Goal: Navigation & Orientation: Find specific page/section

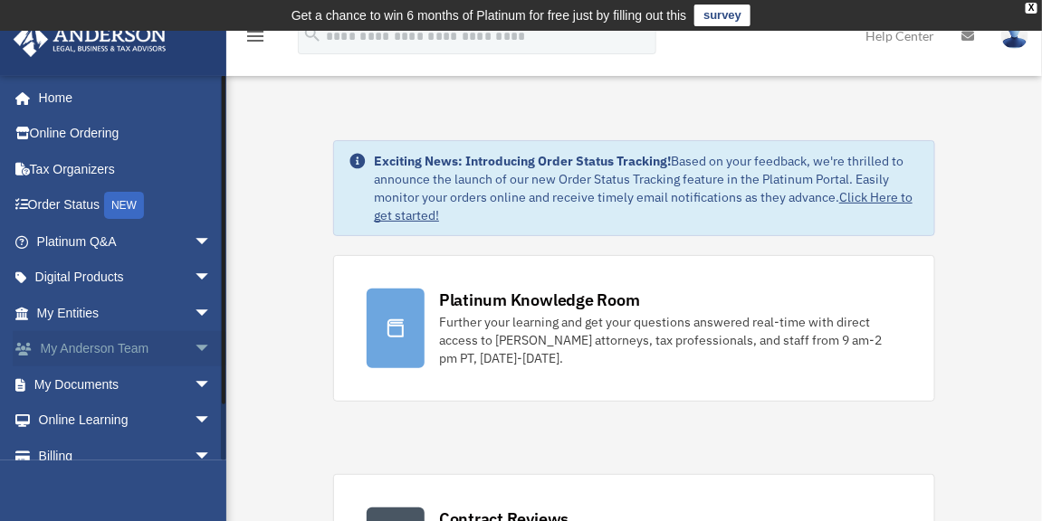
click at [194, 338] on span "arrow_drop_down" at bounding box center [212, 349] width 36 height 37
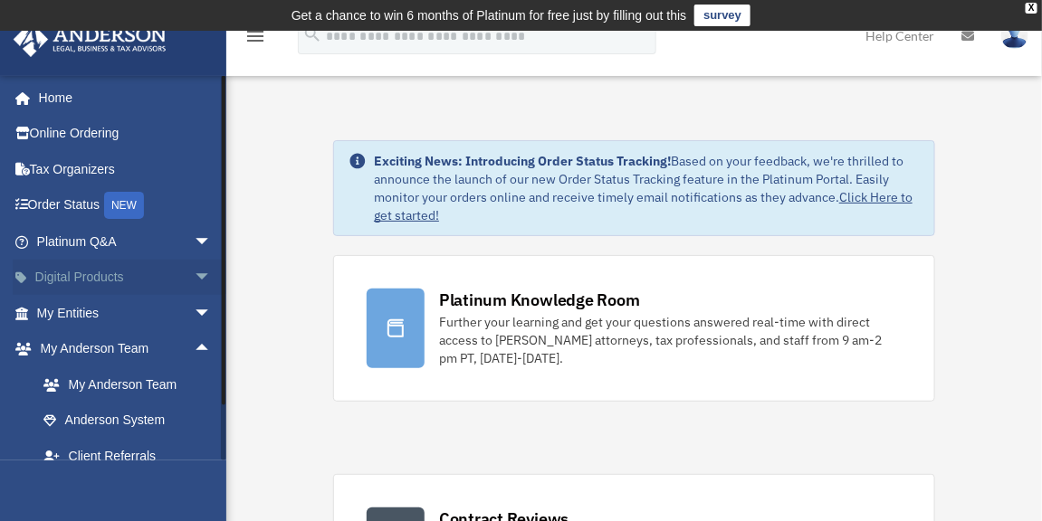
scroll to position [81, 0]
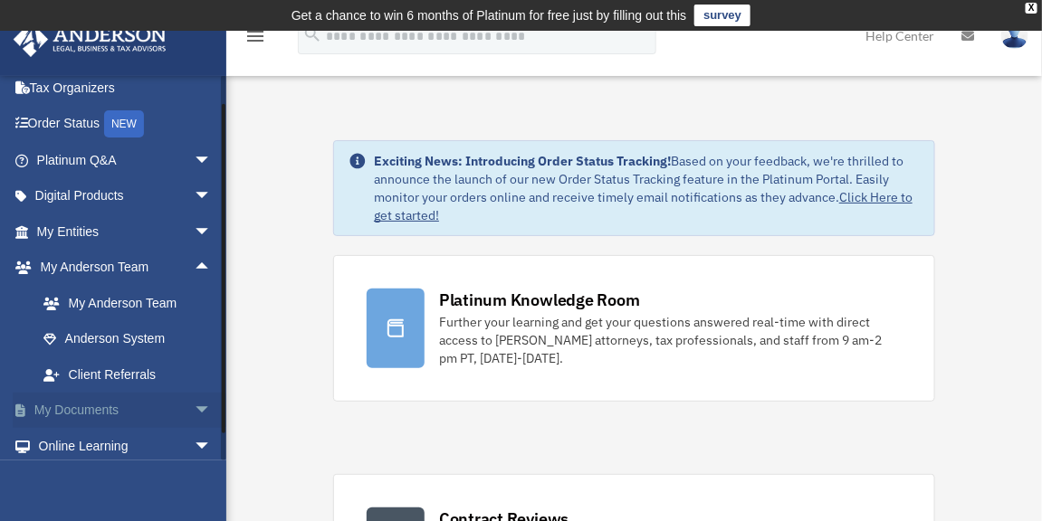
click at [194, 406] on span "arrow_drop_down" at bounding box center [212, 411] width 36 height 37
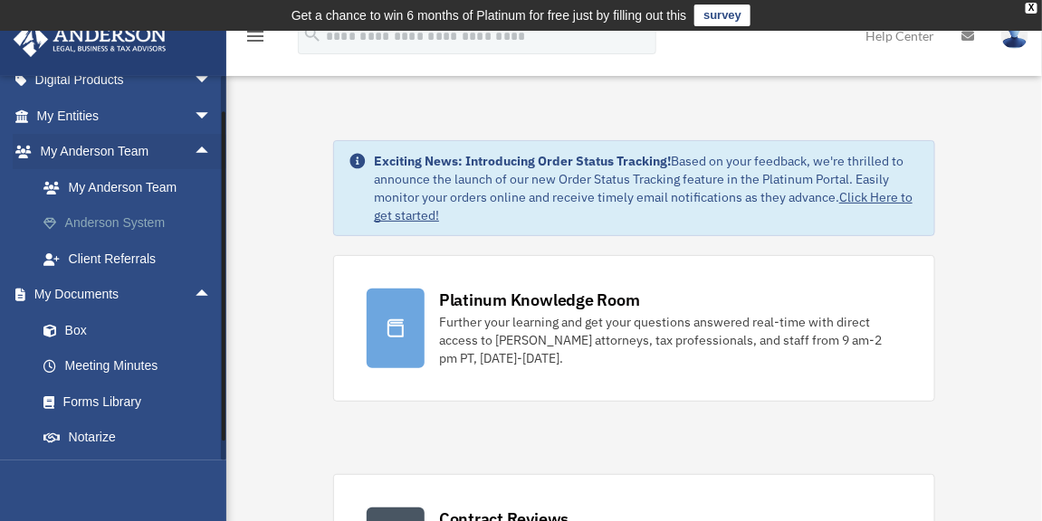
scroll to position [246, 0]
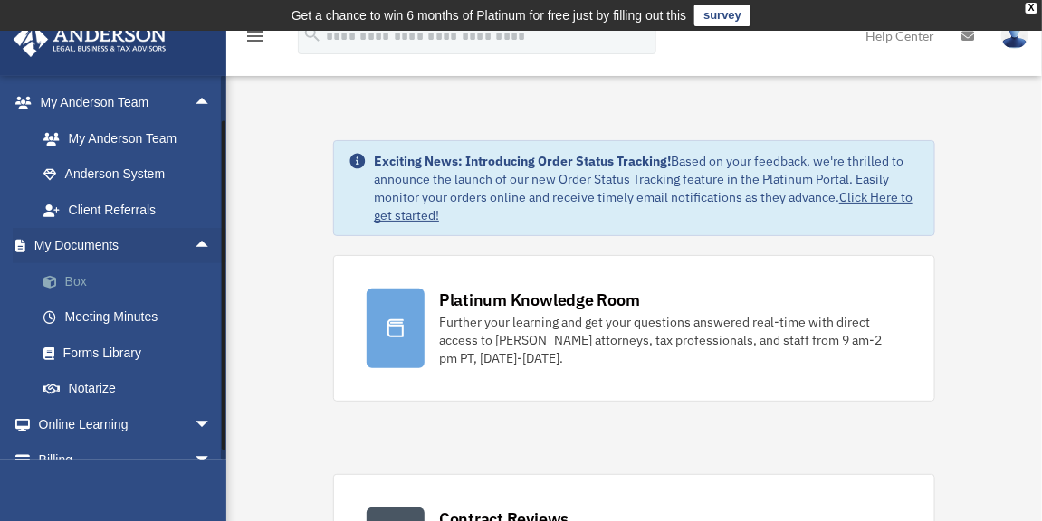
click at [83, 287] on link "Box" at bounding box center [132, 281] width 214 height 36
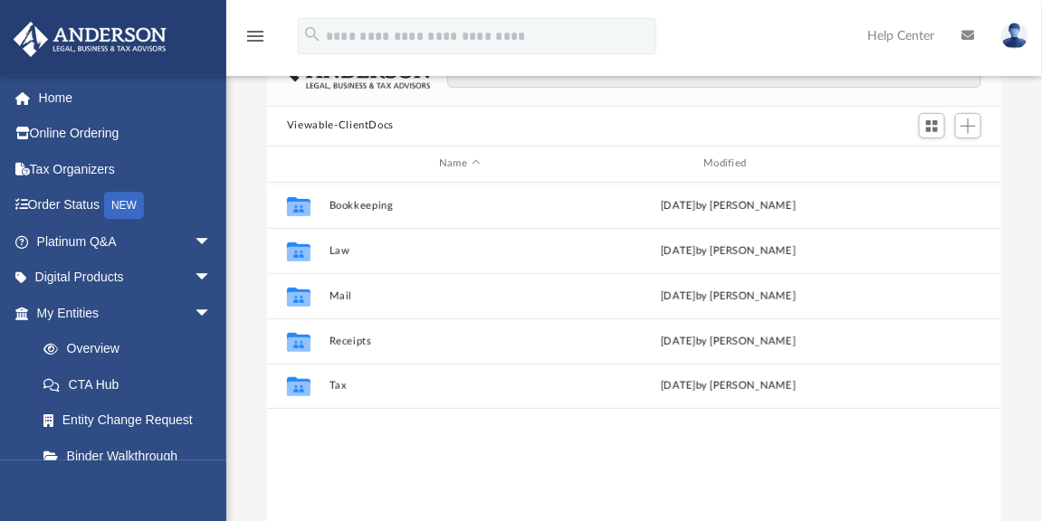
scroll to position [164, 0]
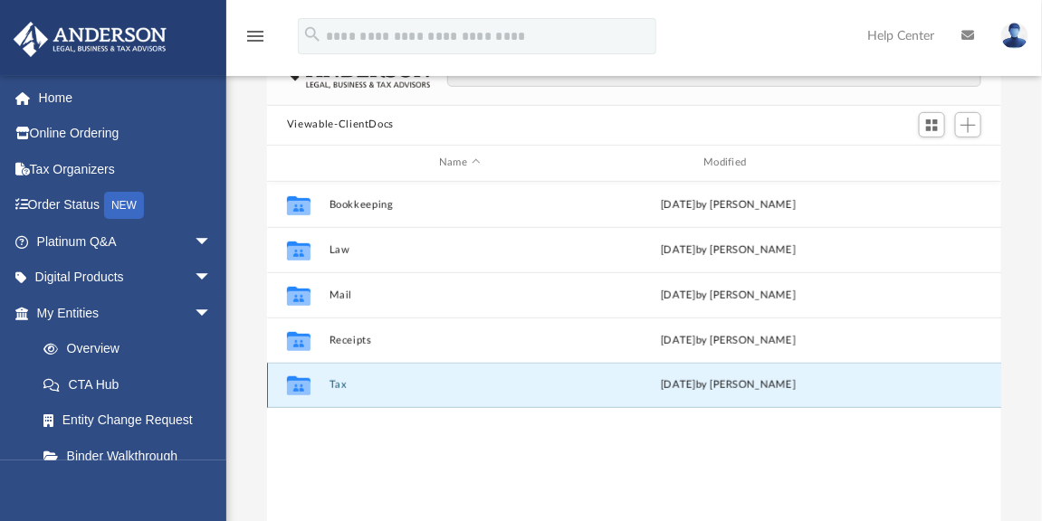
click at [331, 379] on button "Tax" at bounding box center [459, 385] width 261 height 12
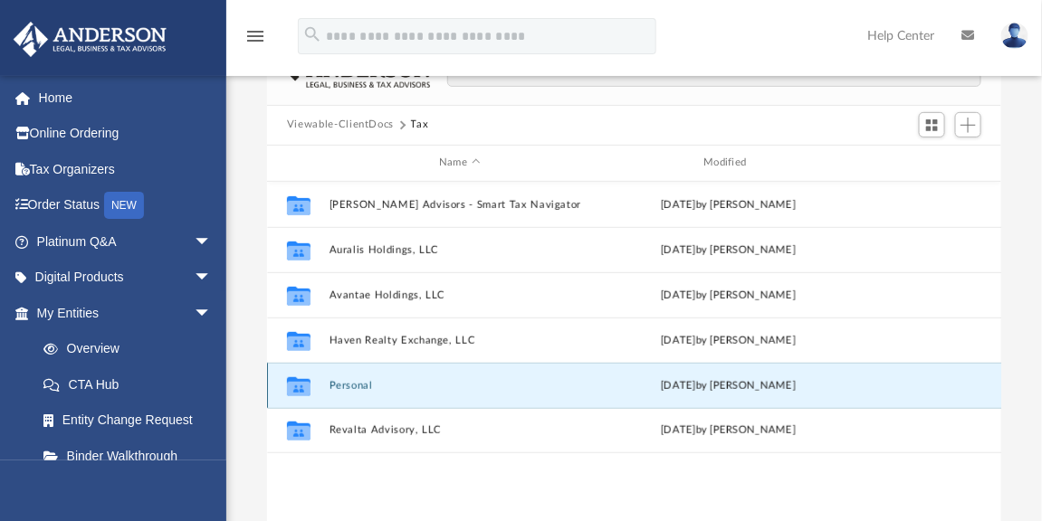
click at [356, 379] on button "Personal" at bounding box center [459, 385] width 261 height 12
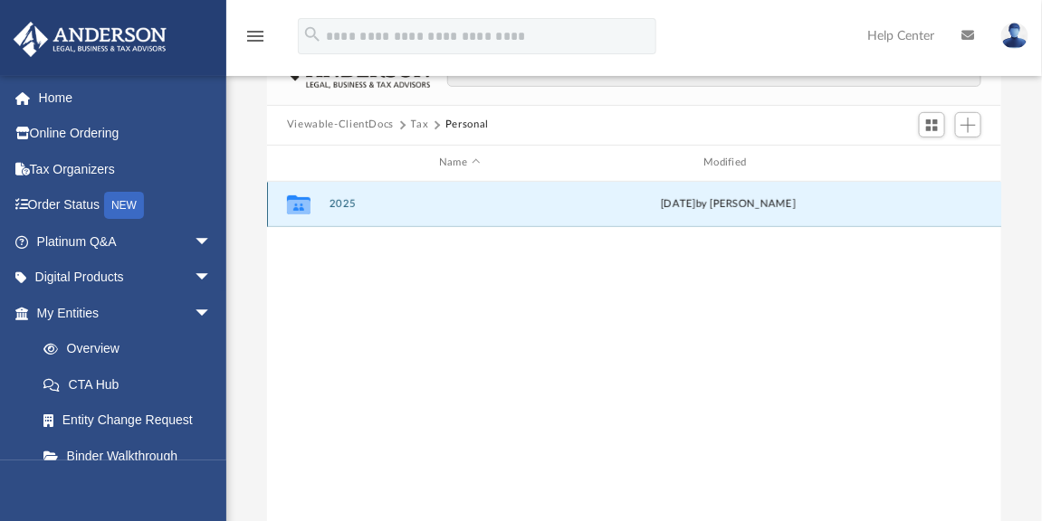
click at [334, 198] on button "2025" at bounding box center [459, 204] width 261 height 12
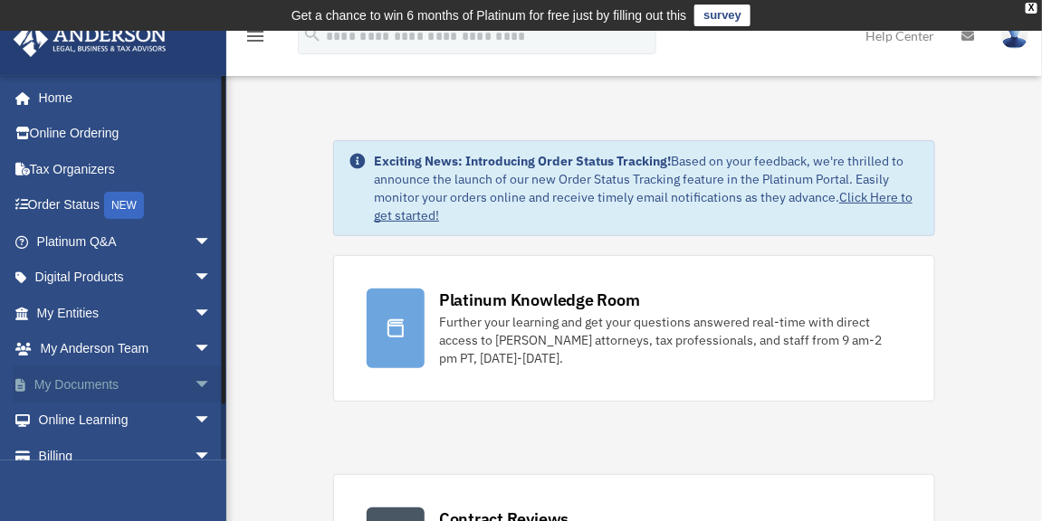
click at [194, 380] on span "arrow_drop_down" at bounding box center [212, 385] width 36 height 37
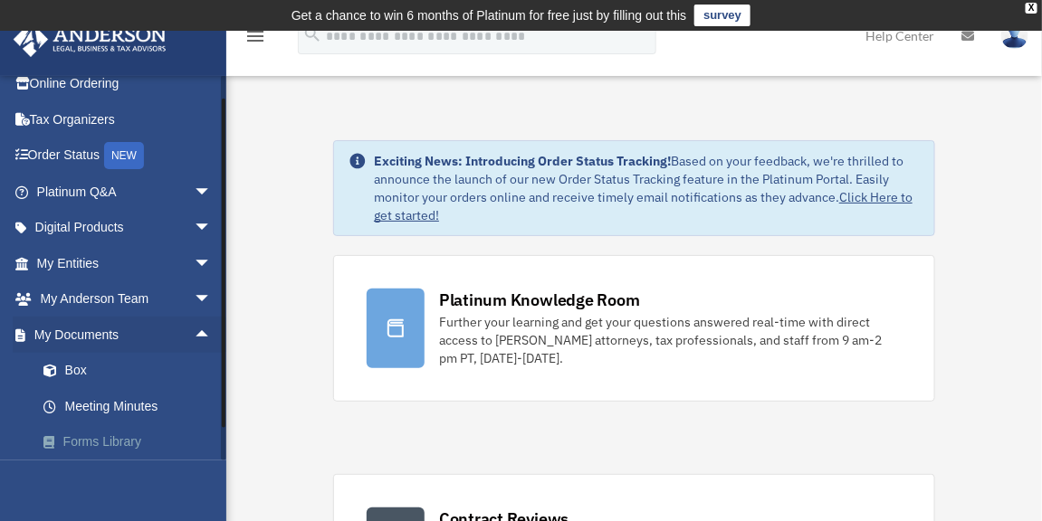
scroll to position [81, 0]
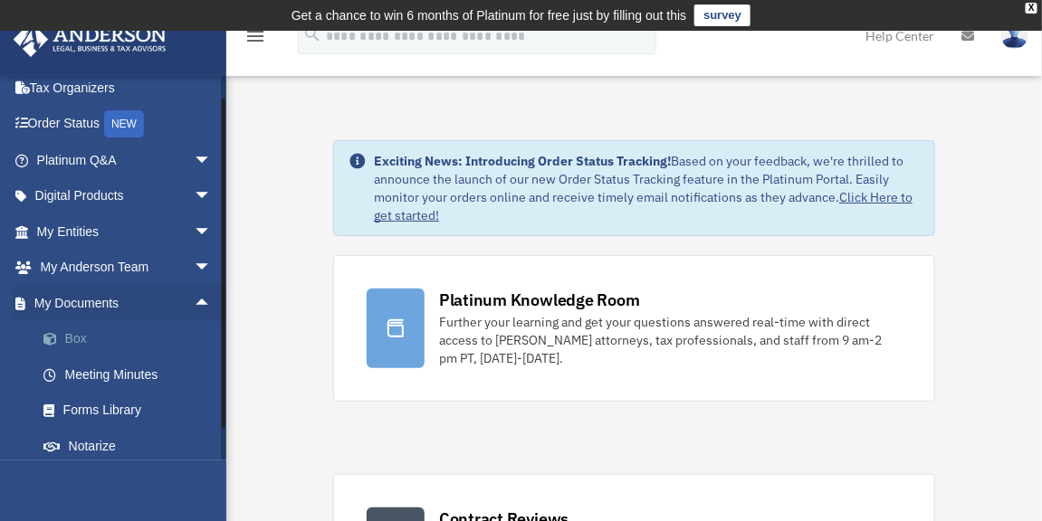
click at [75, 343] on link "Box" at bounding box center [132, 339] width 214 height 36
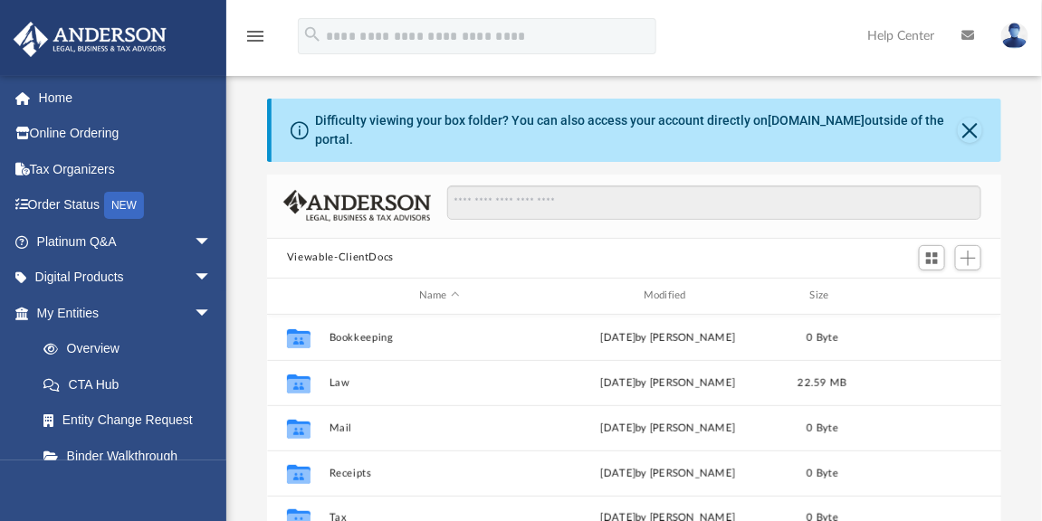
scroll to position [398, 721]
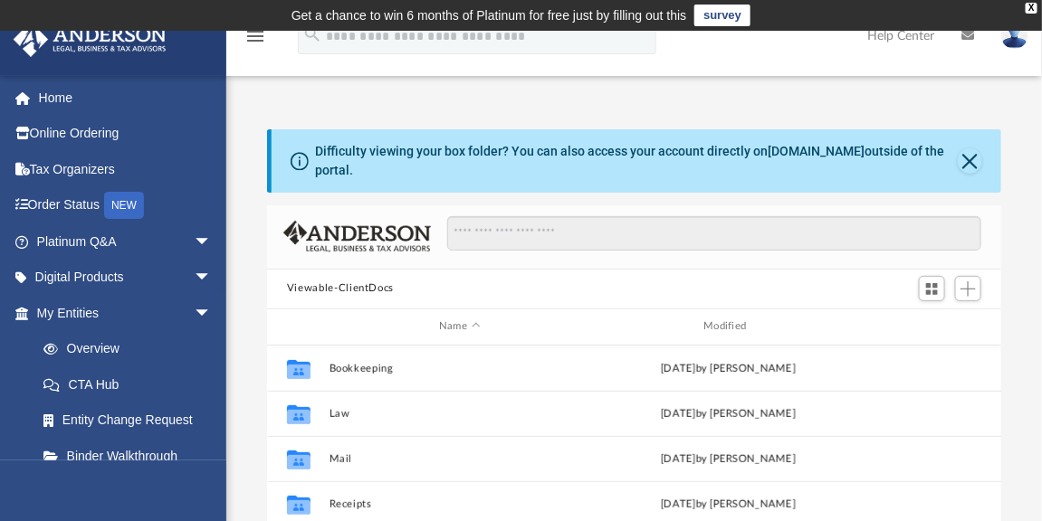
click at [355, 281] on button "Viewable-ClientDocs" at bounding box center [340, 289] width 107 height 16
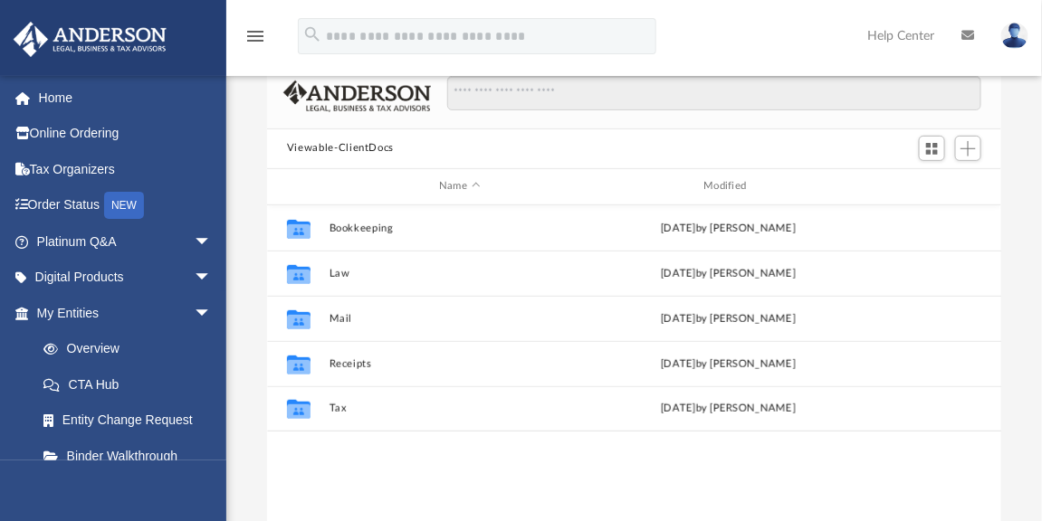
scroll to position [164, 0]
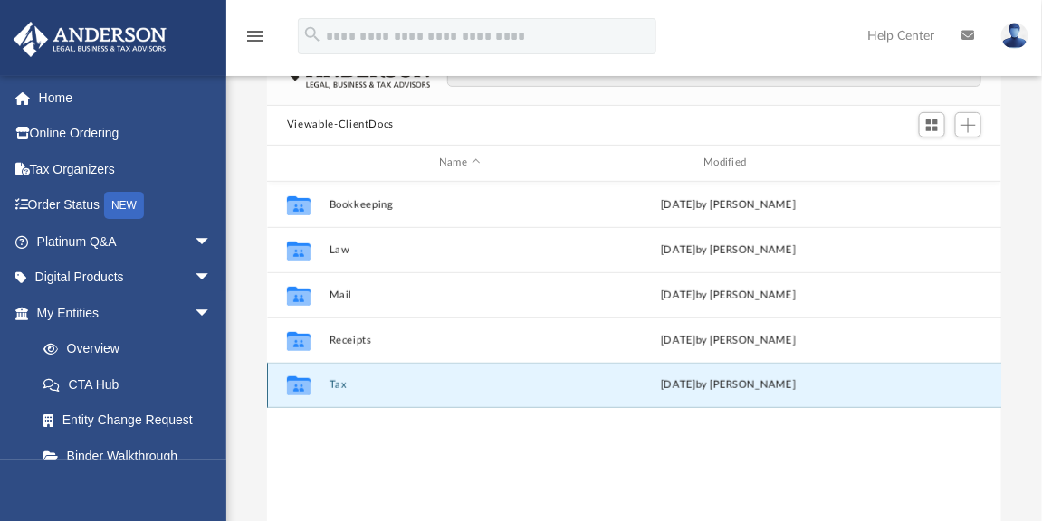
click at [333, 379] on button "Tax" at bounding box center [459, 385] width 261 height 12
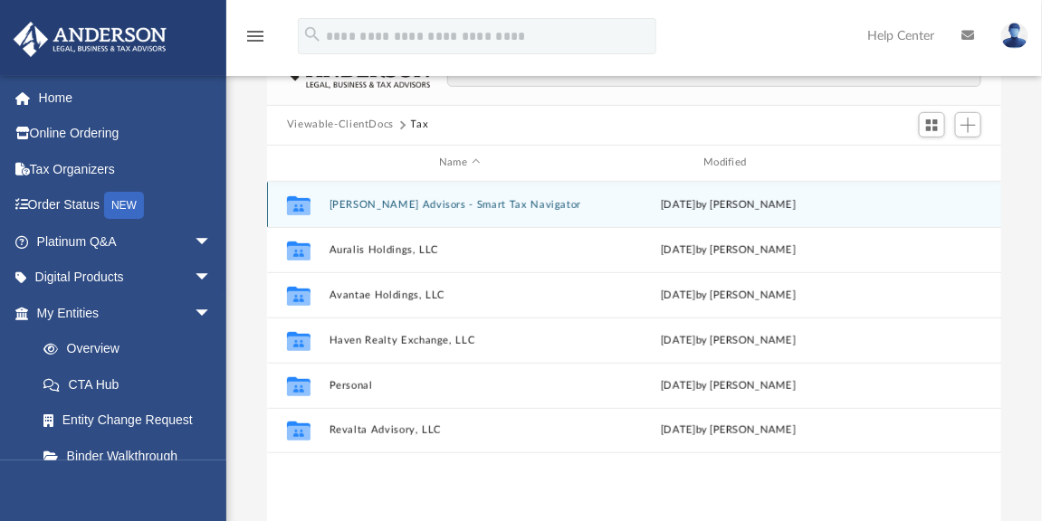
click at [425, 198] on button "Anderson Advisors - Smart Tax Navigator" at bounding box center [459, 204] width 261 height 12
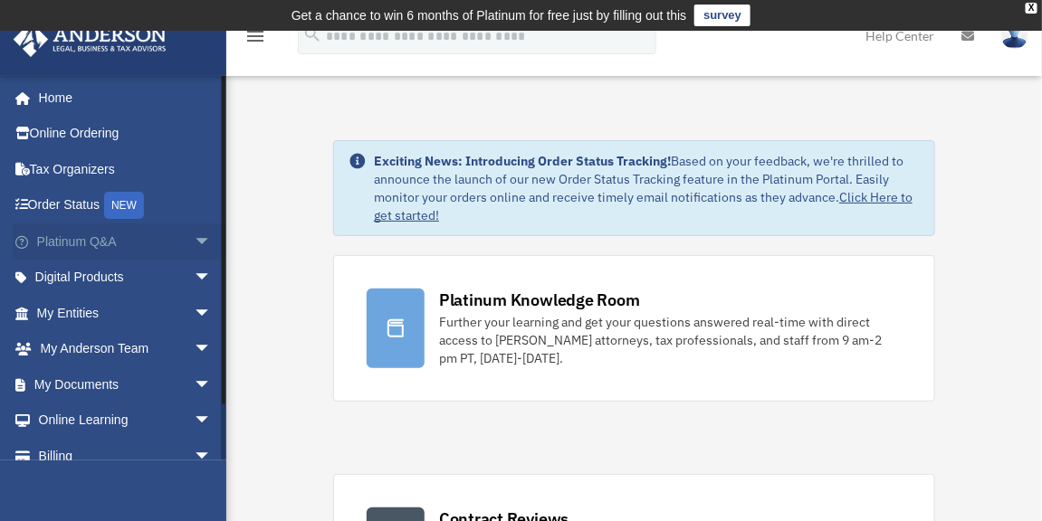
click at [194, 243] on span "arrow_drop_down" at bounding box center [212, 242] width 36 height 37
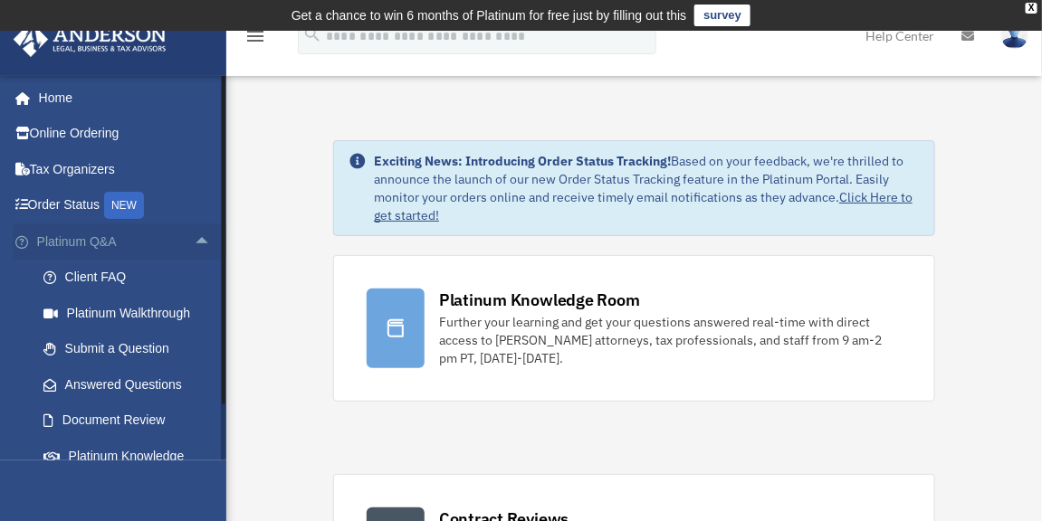
click at [194, 243] on span "arrow_drop_up" at bounding box center [212, 242] width 36 height 37
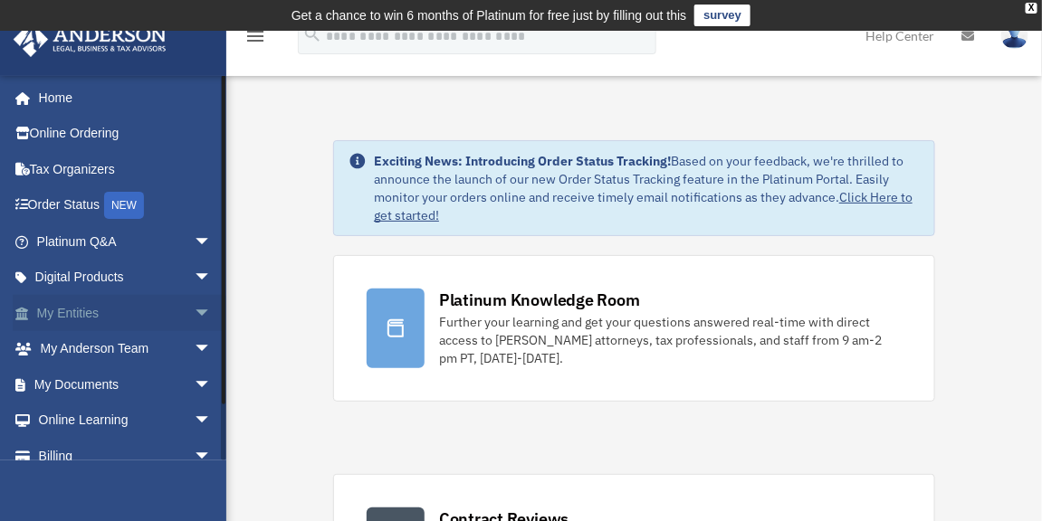
click at [194, 313] on span "arrow_drop_down" at bounding box center [212, 313] width 36 height 37
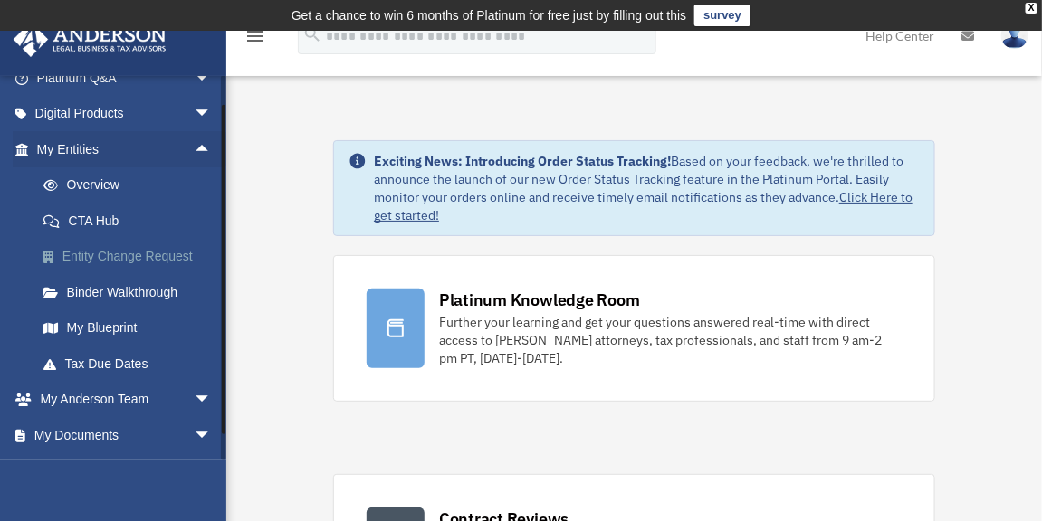
scroll to position [81, 0]
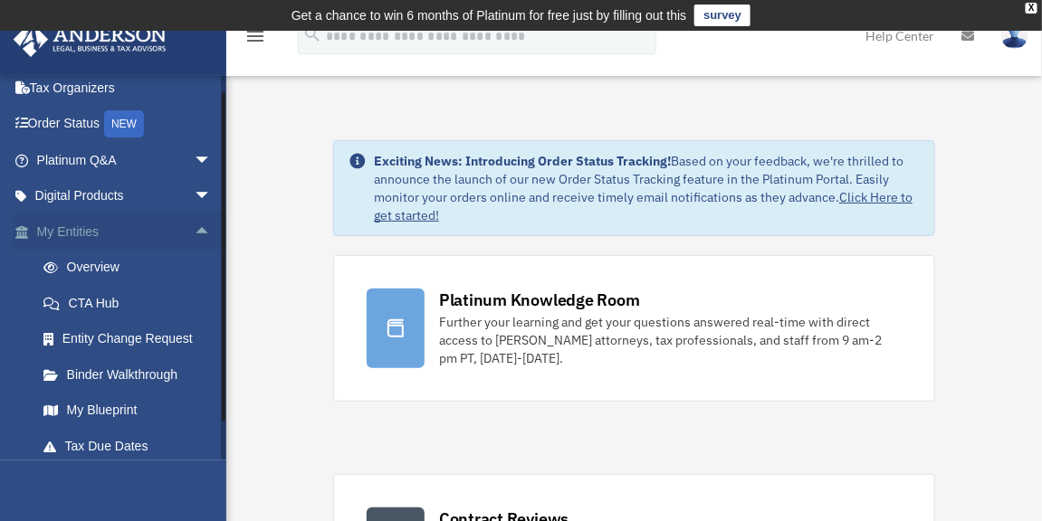
click at [194, 227] on span "arrow_drop_up" at bounding box center [212, 232] width 36 height 37
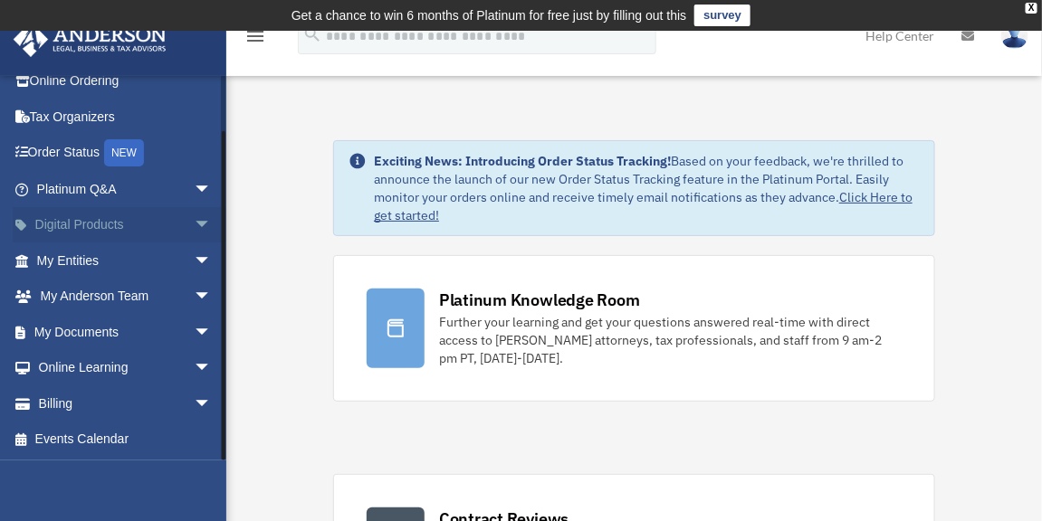
click at [194, 230] on span "arrow_drop_down" at bounding box center [212, 225] width 36 height 37
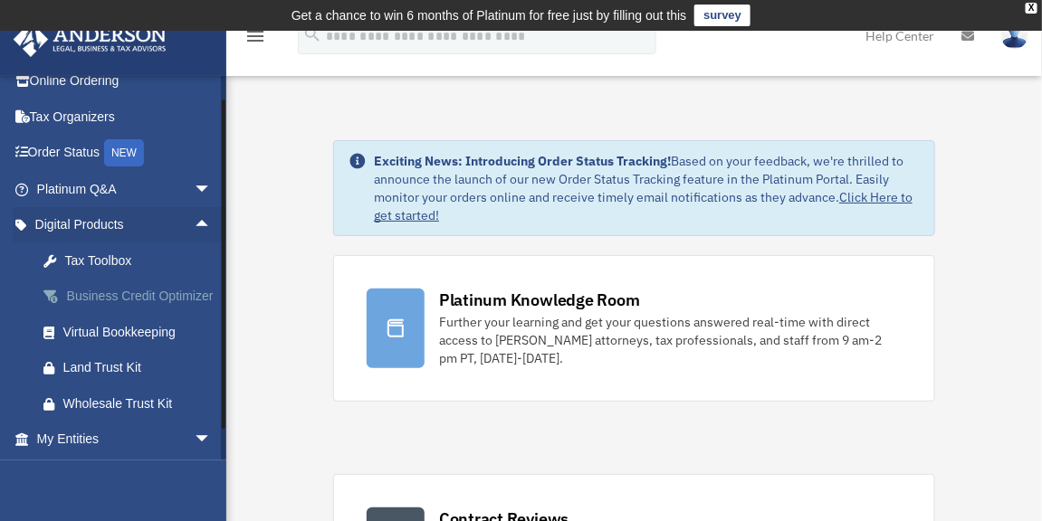
scroll to position [217, 0]
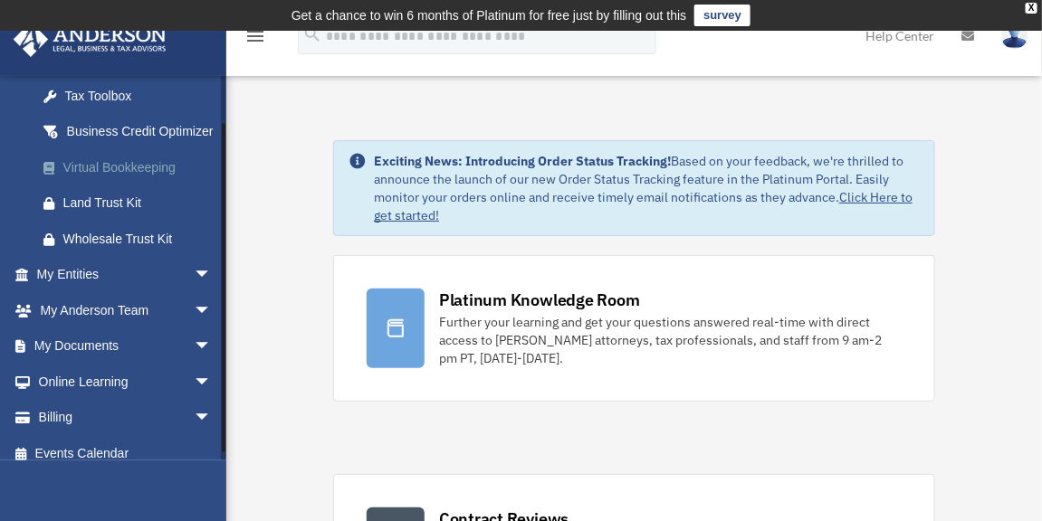
click at [135, 179] on div "Virtual Bookkeeping" at bounding box center [139, 168] width 153 height 23
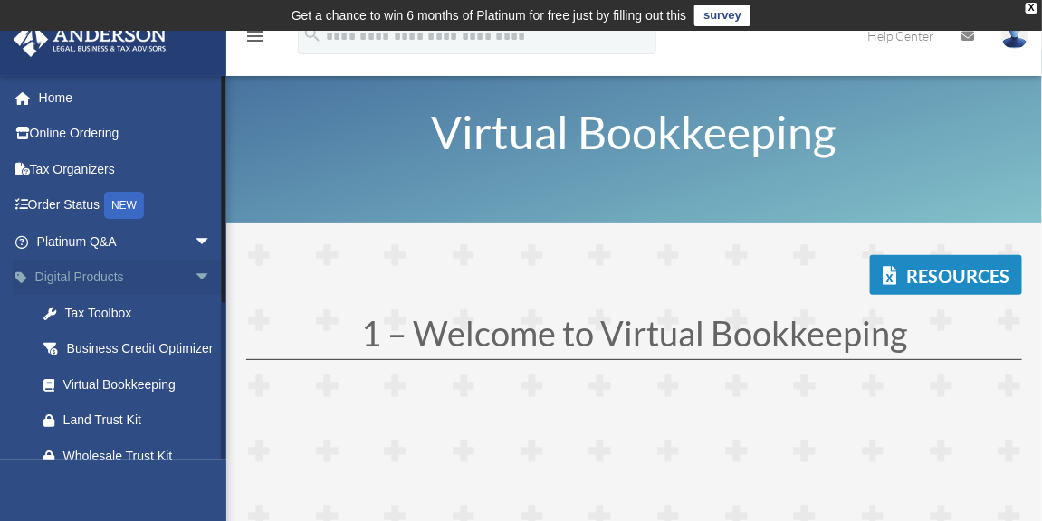
click at [194, 276] on span "arrow_drop_down" at bounding box center [212, 278] width 36 height 37
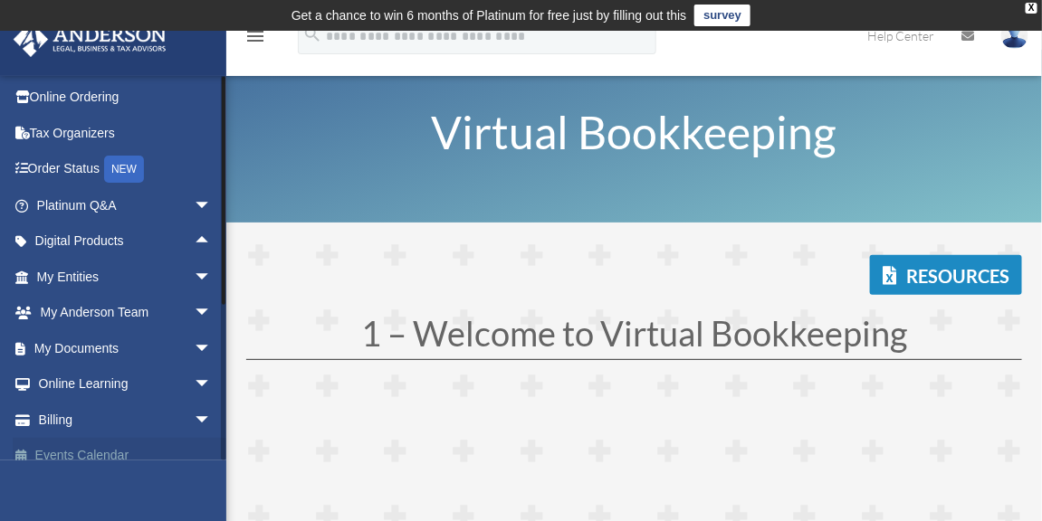
scroll to position [52, 0]
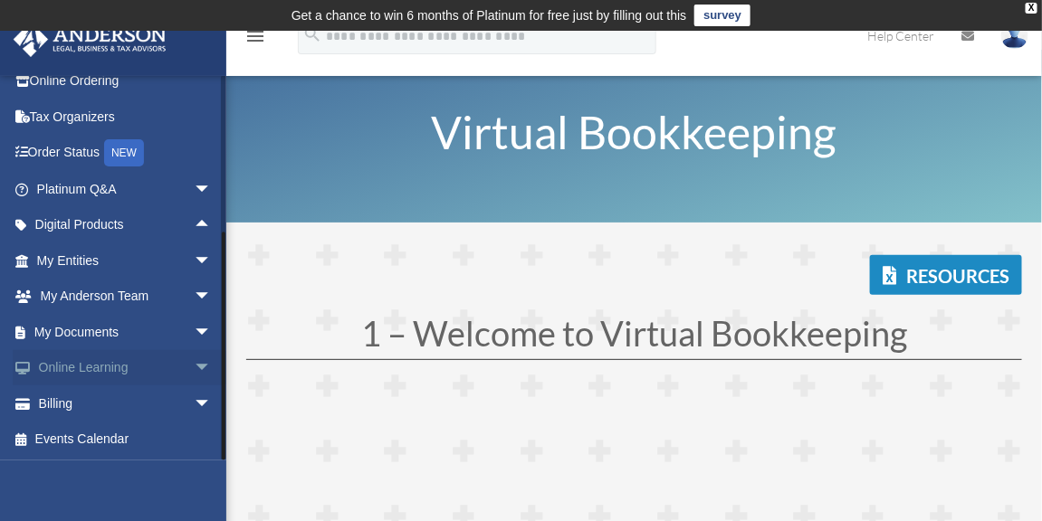
click at [195, 359] on span "arrow_drop_down" at bounding box center [212, 368] width 36 height 37
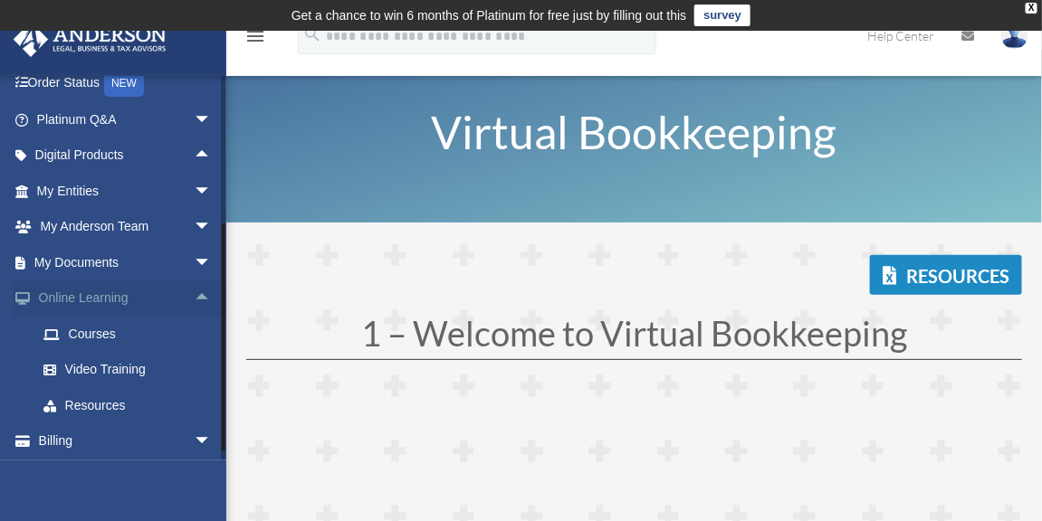
scroll to position [159, 0]
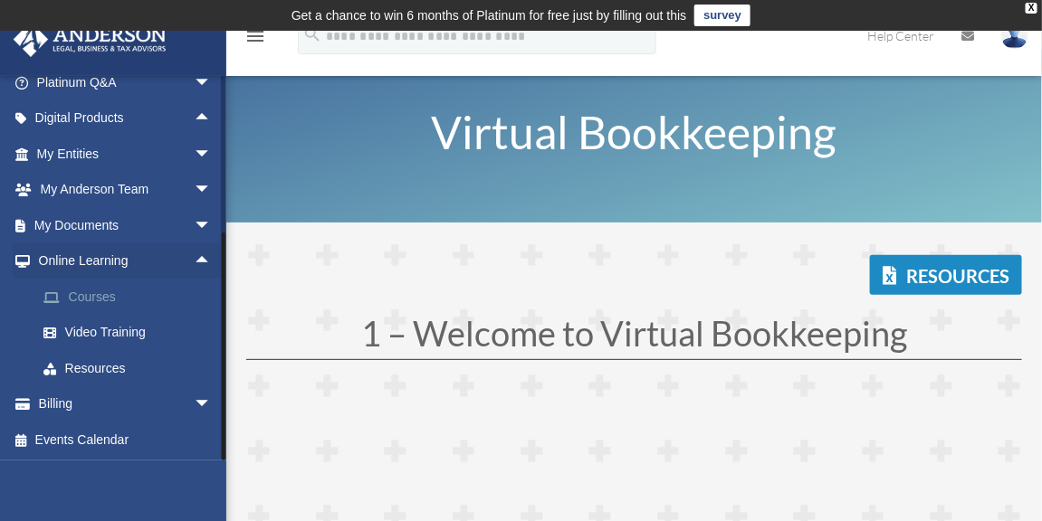
click at [138, 292] on link "Courses" at bounding box center [132, 297] width 214 height 36
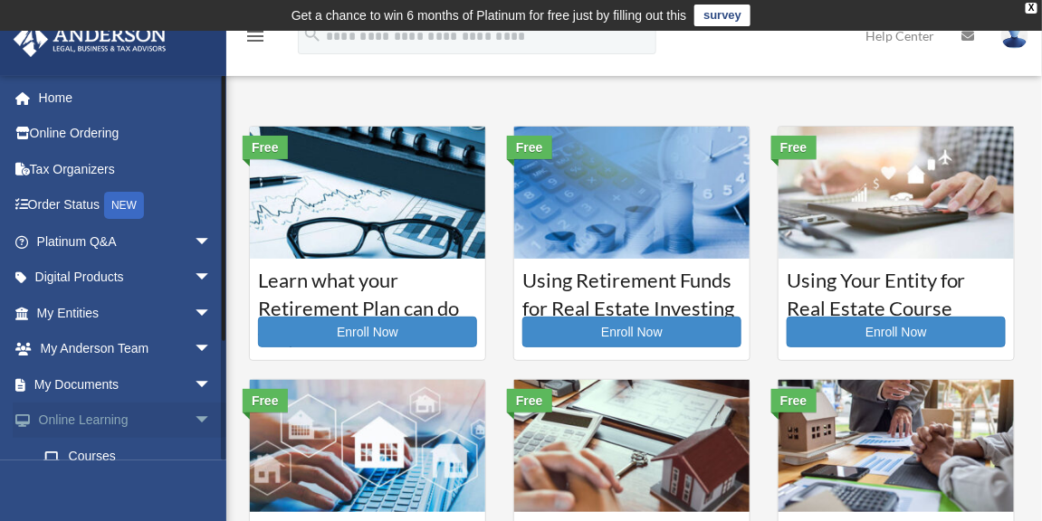
click at [194, 420] on span "arrow_drop_down" at bounding box center [212, 421] width 36 height 37
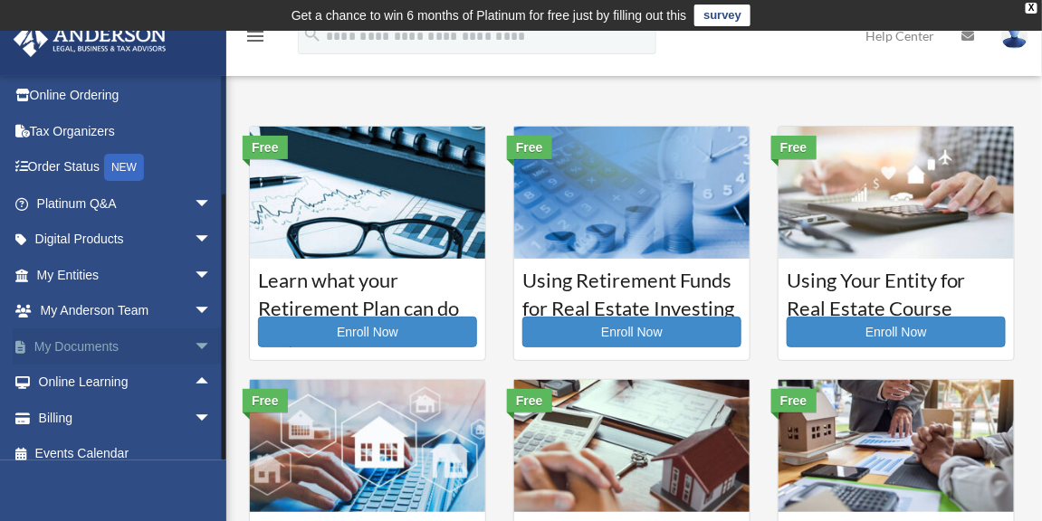
scroll to position [52, 0]
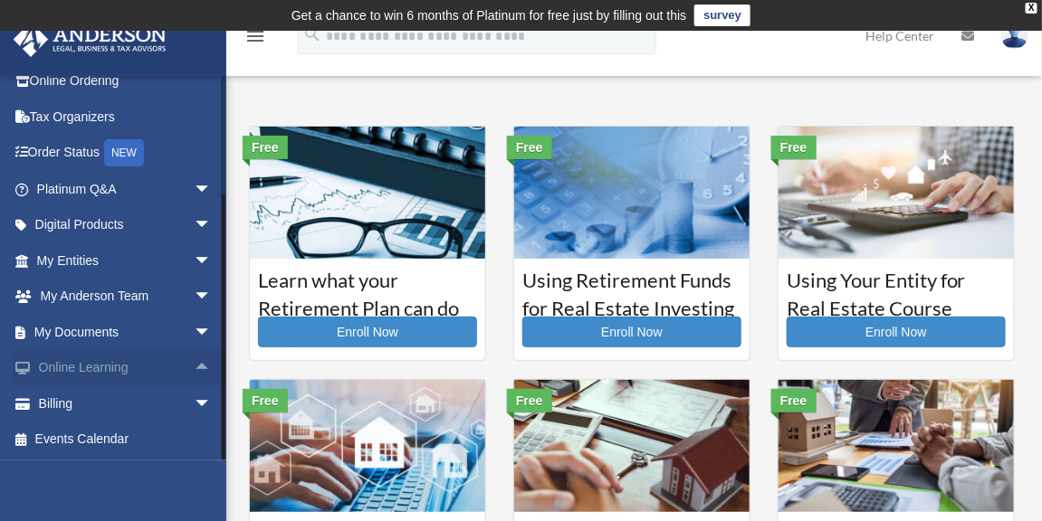
click at [194, 362] on span "arrow_drop_up" at bounding box center [212, 368] width 36 height 37
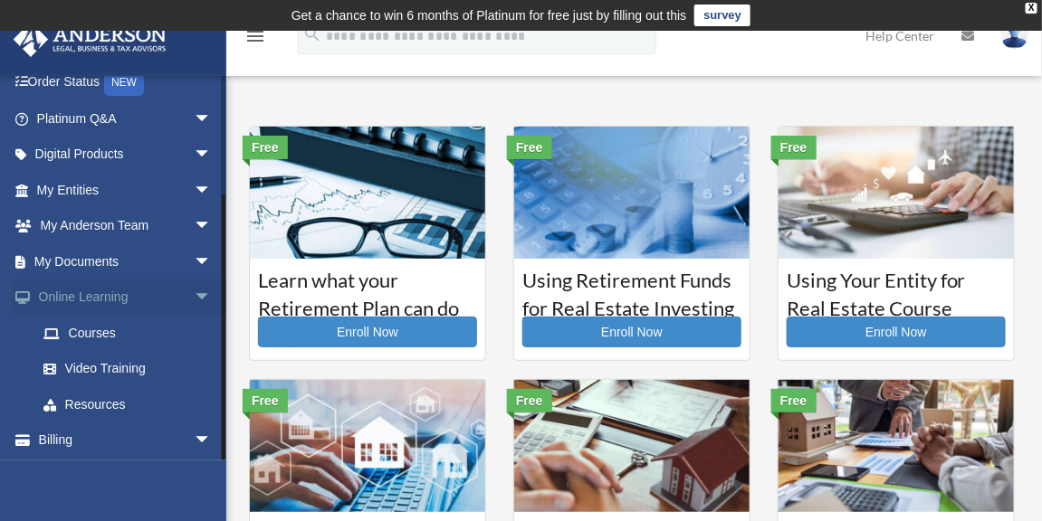
scroll to position [159, 0]
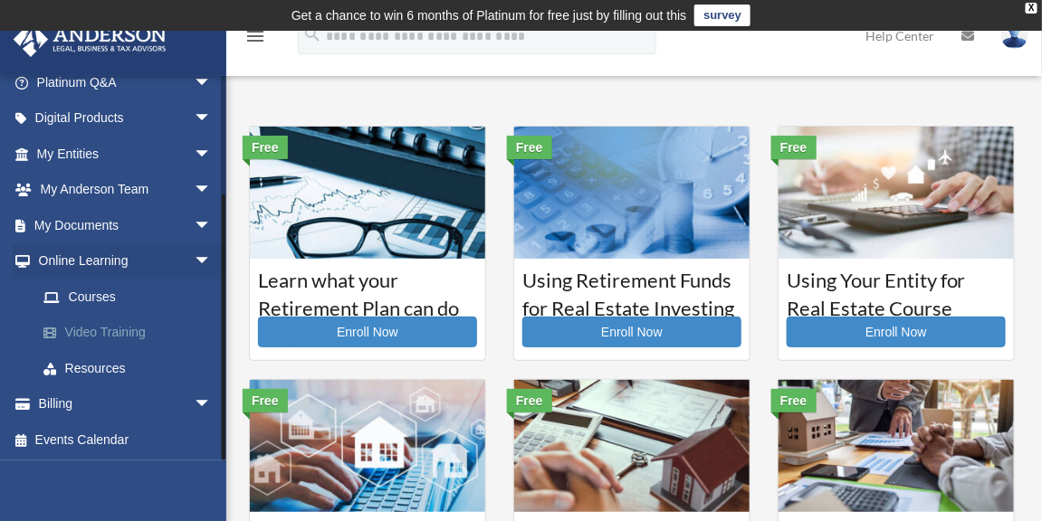
click at [147, 339] on link "Video Training" at bounding box center [132, 333] width 214 height 36
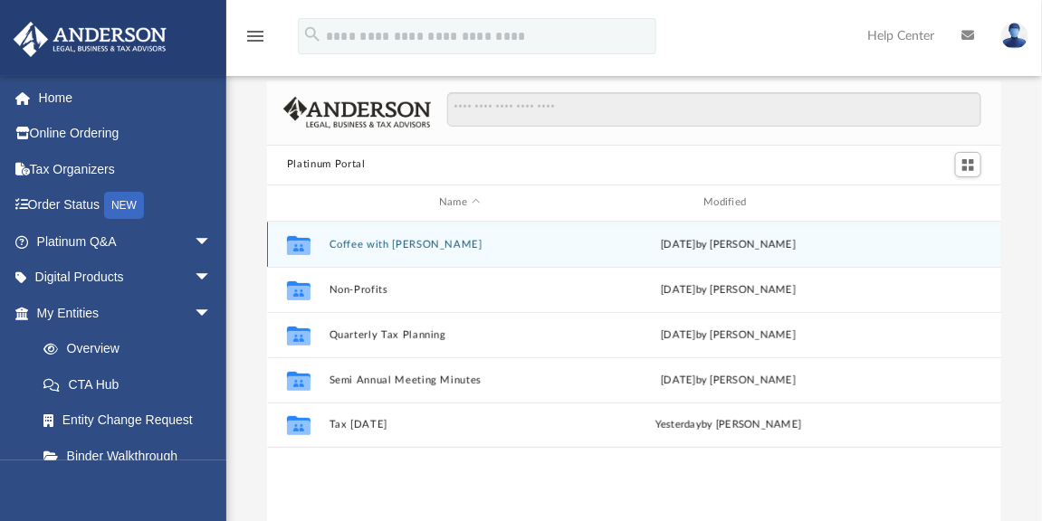
scroll to position [81, 0]
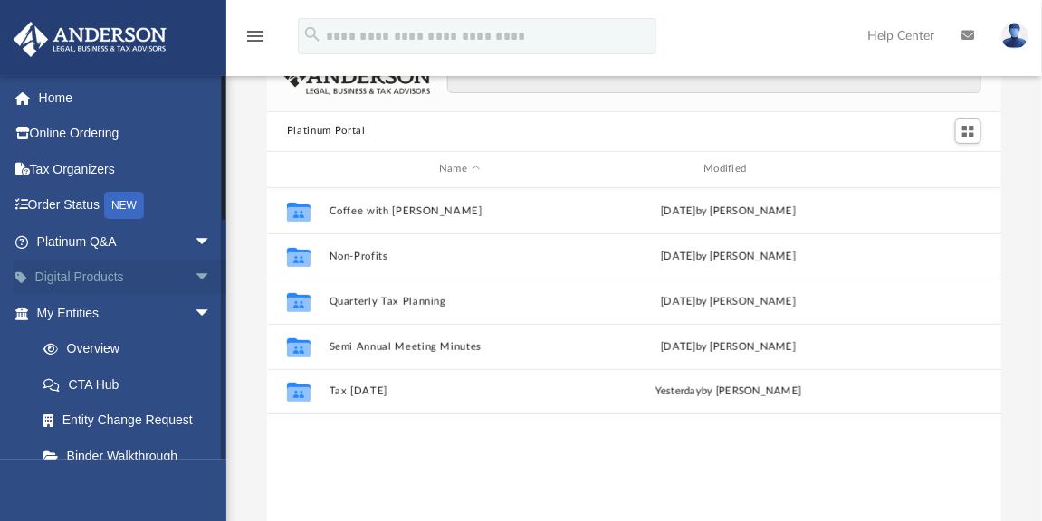
click at [194, 282] on span "arrow_drop_down" at bounding box center [212, 278] width 36 height 37
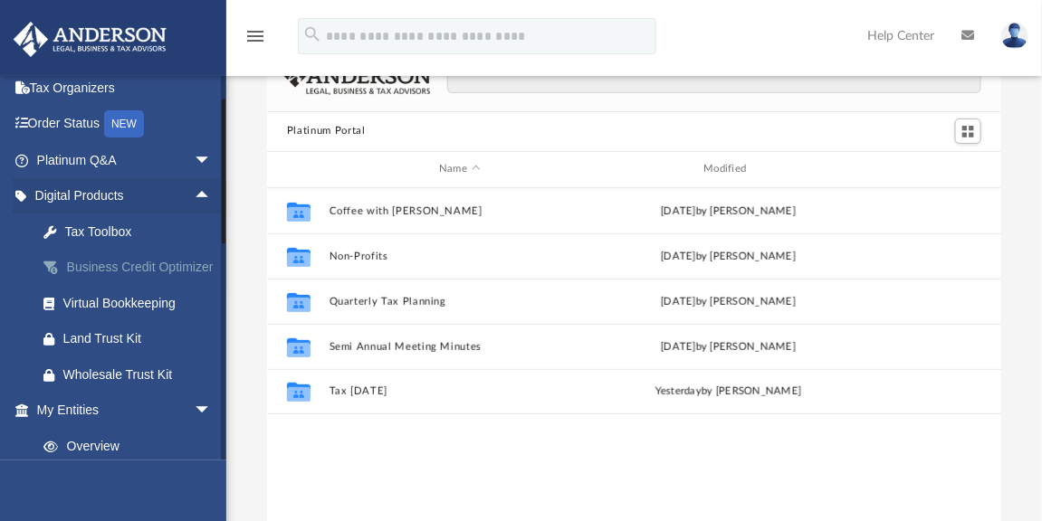
scroll to position [164, 0]
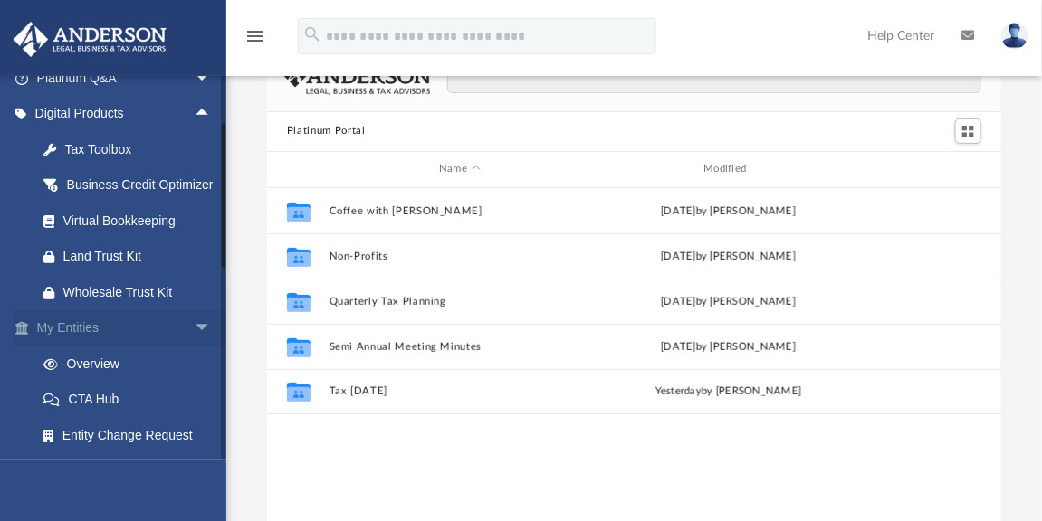
click at [194, 347] on span "arrow_drop_down" at bounding box center [212, 328] width 36 height 37
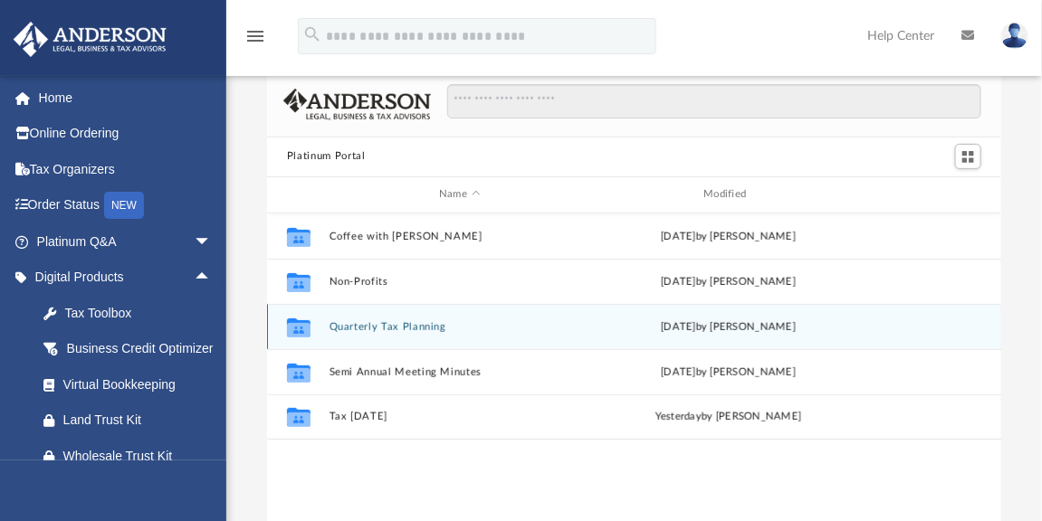
scroll to position [81, 0]
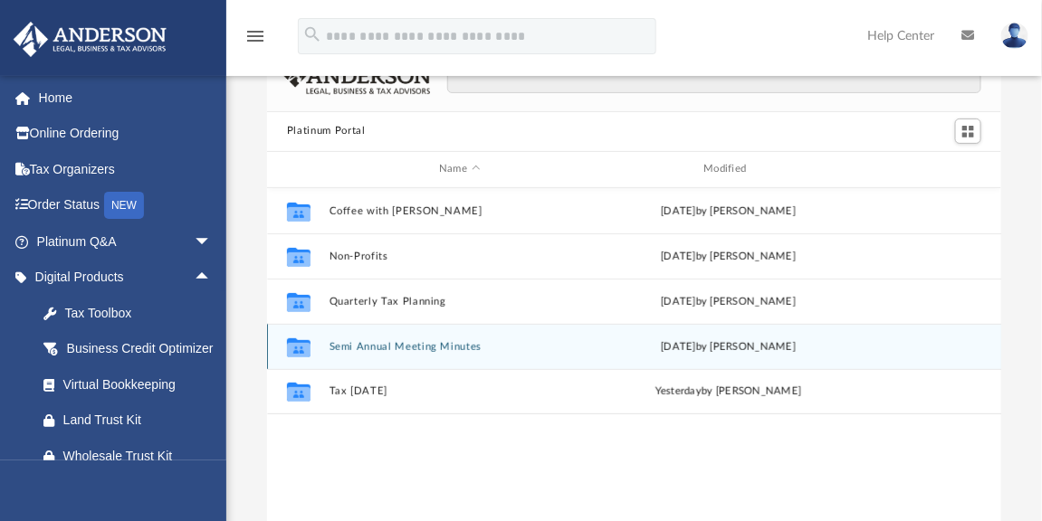
click at [438, 346] on button "Semi Annual Meeting Minutes" at bounding box center [459, 346] width 261 height 12
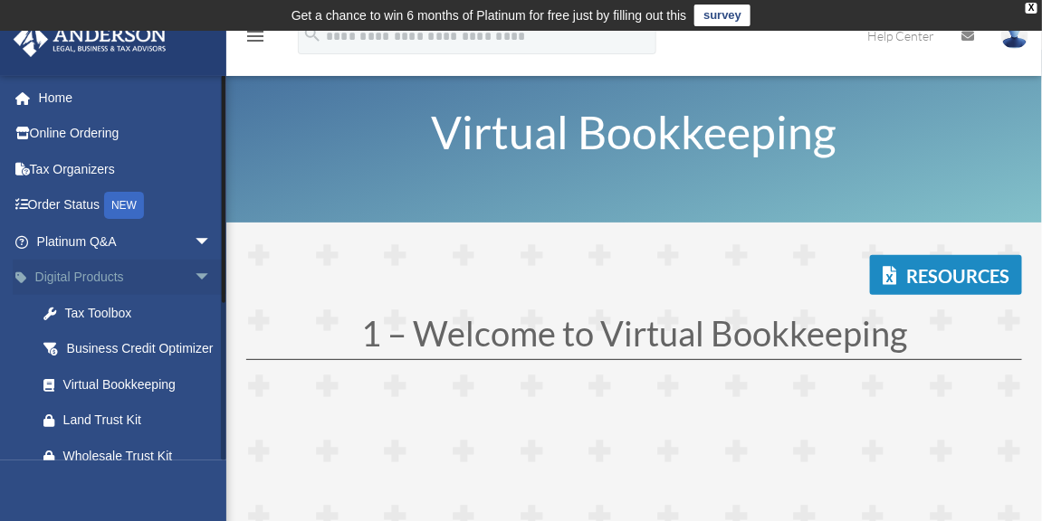
click at [194, 279] on span "arrow_drop_down" at bounding box center [212, 278] width 36 height 37
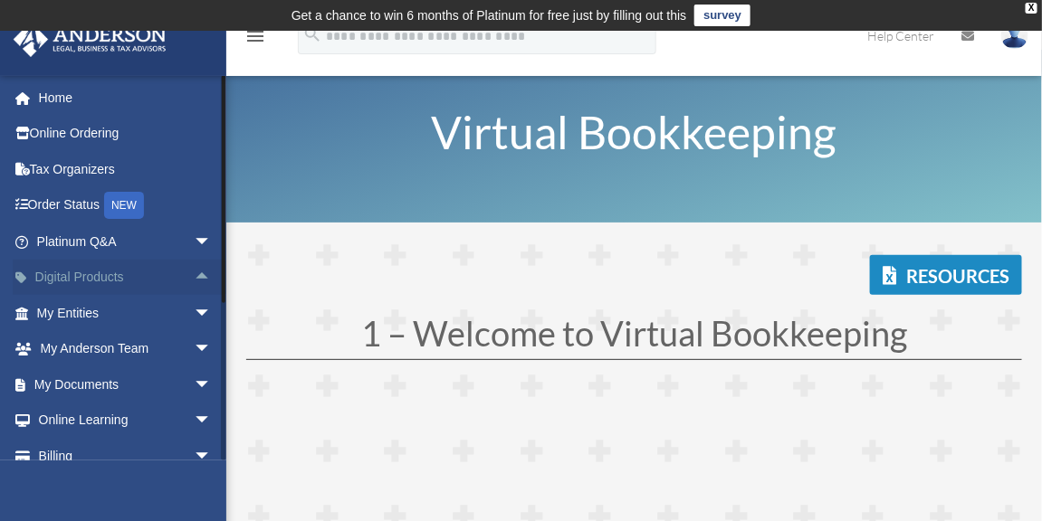
click at [194, 277] on span "arrow_drop_up" at bounding box center [212, 278] width 36 height 37
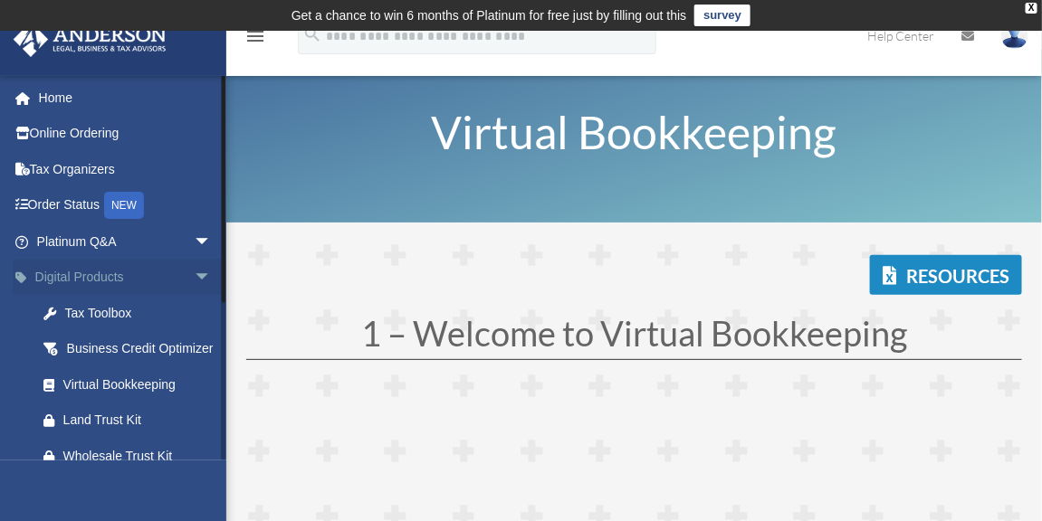
click at [194, 272] on span "arrow_drop_down" at bounding box center [212, 278] width 36 height 37
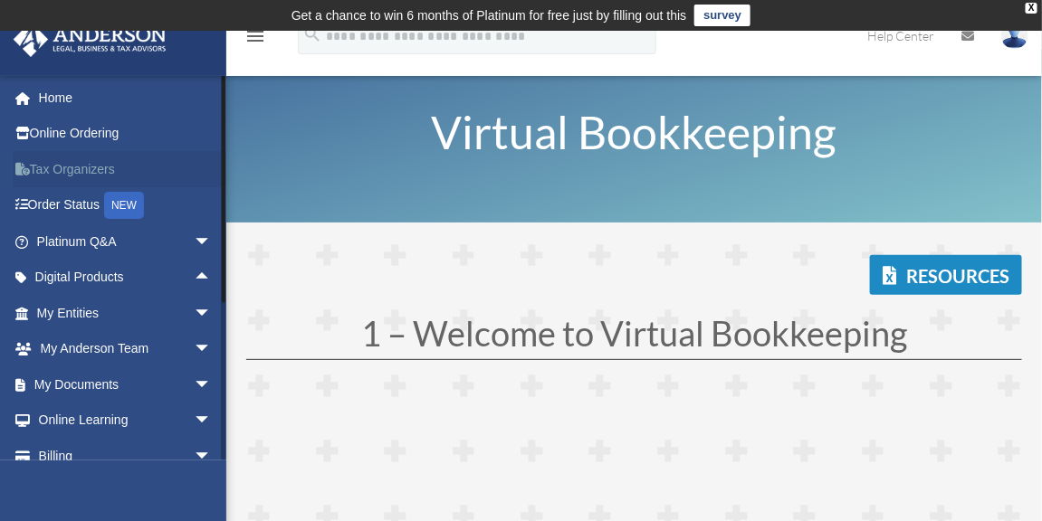
click at [115, 167] on link "Tax Organizers" at bounding box center [126, 169] width 226 height 36
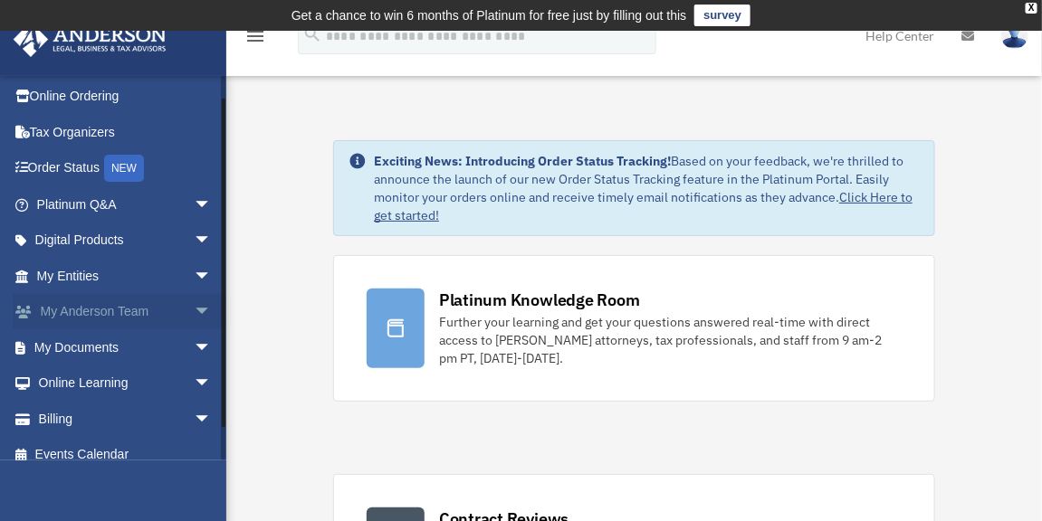
scroll to position [52, 0]
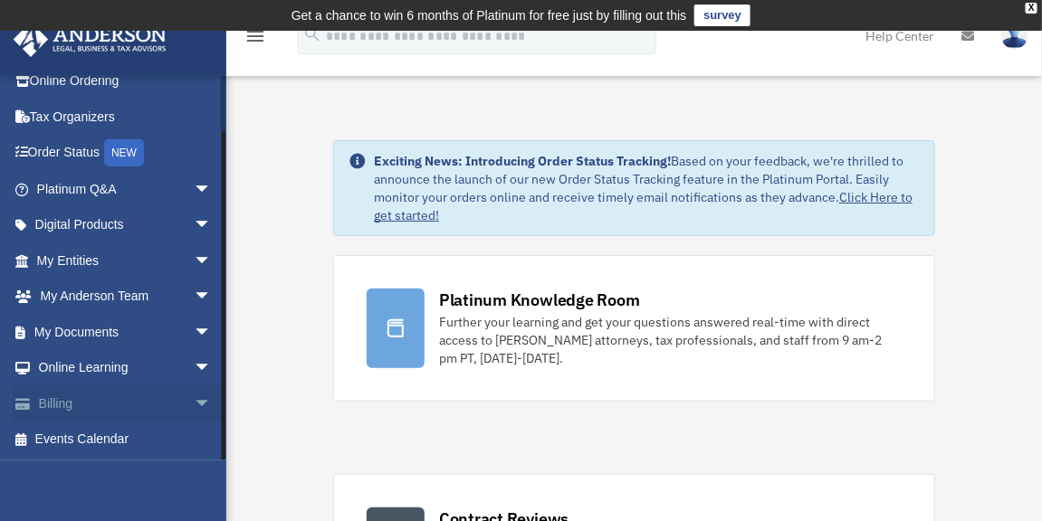
click at [194, 406] on span "arrow_drop_down" at bounding box center [212, 404] width 36 height 37
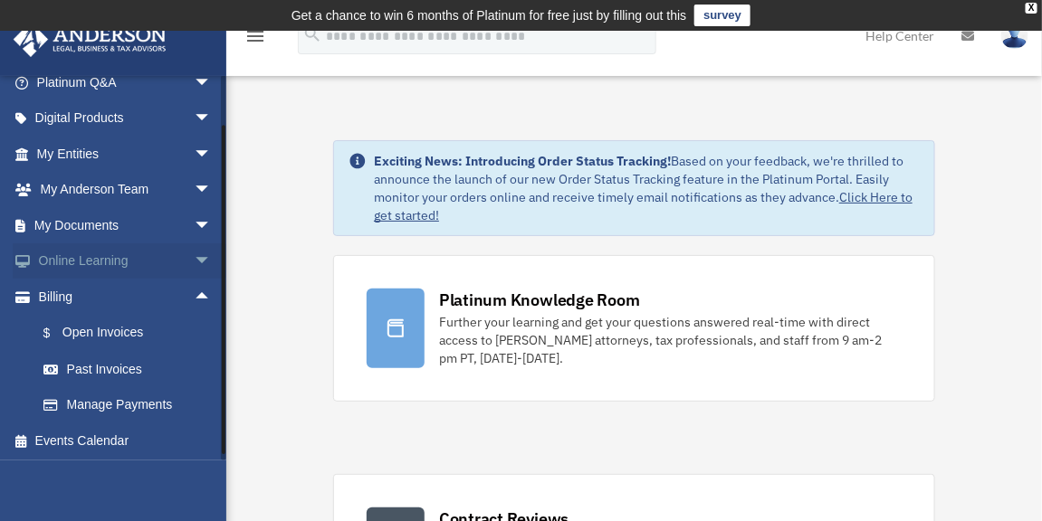
scroll to position [161, 0]
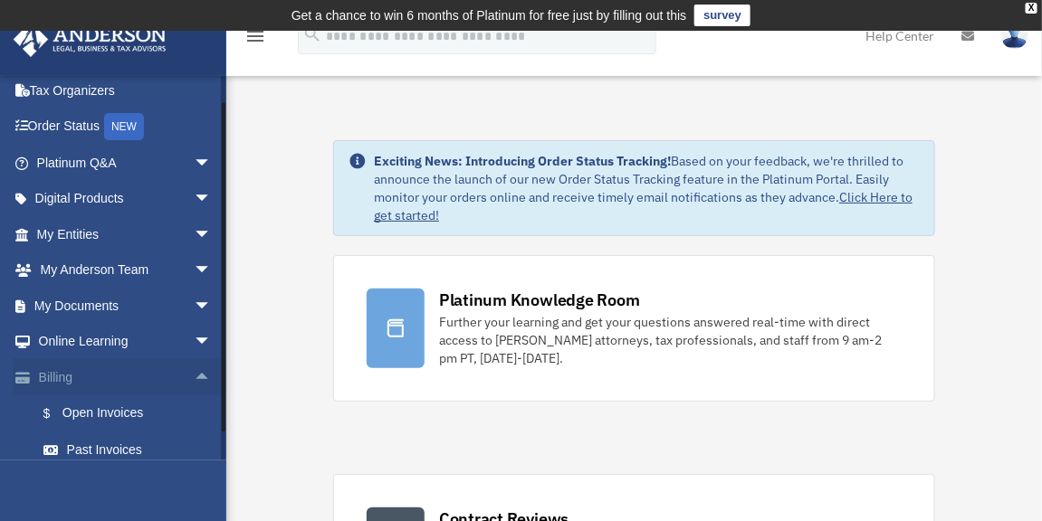
click at [194, 374] on span "arrow_drop_up" at bounding box center [212, 377] width 36 height 37
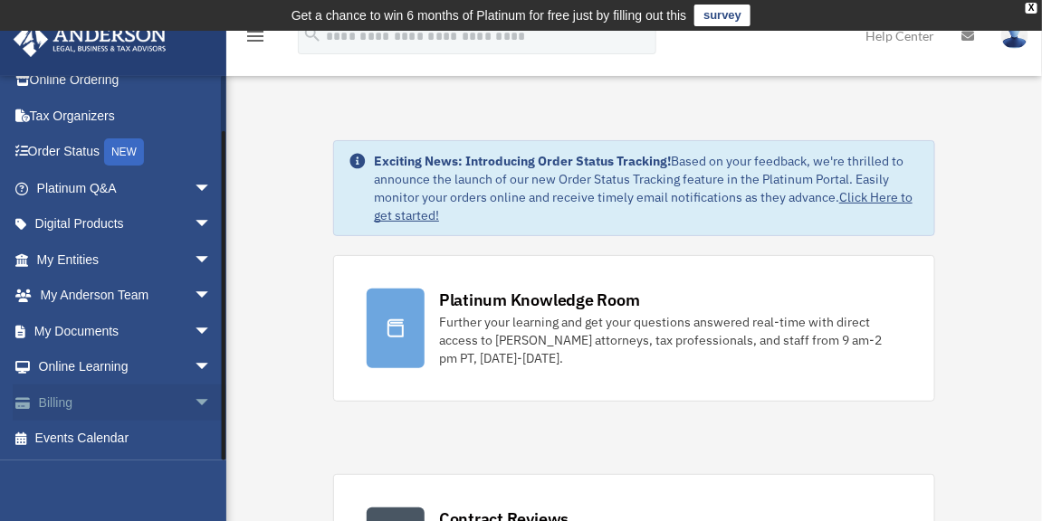
scroll to position [52, 0]
click at [194, 366] on span "arrow_drop_down" at bounding box center [212, 368] width 36 height 37
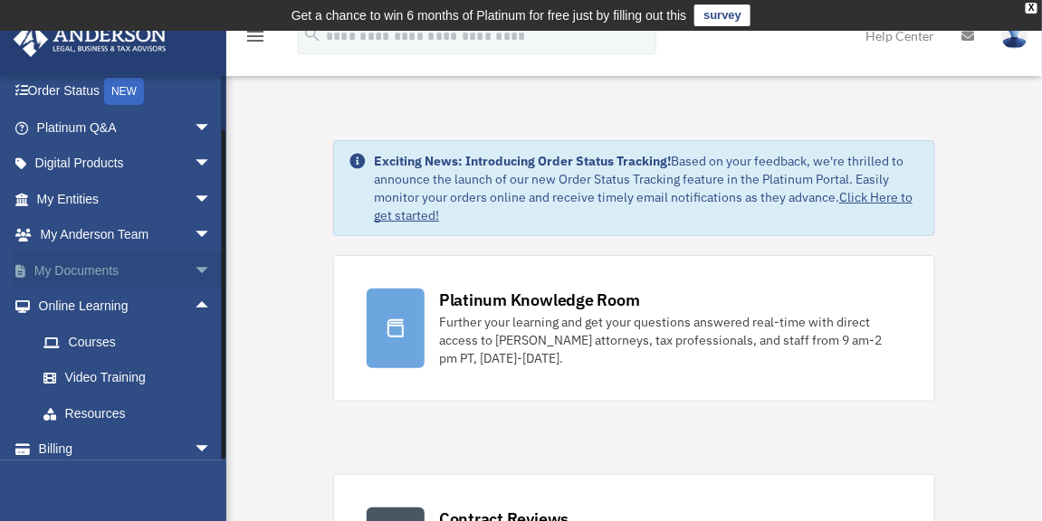
scroll to position [159, 0]
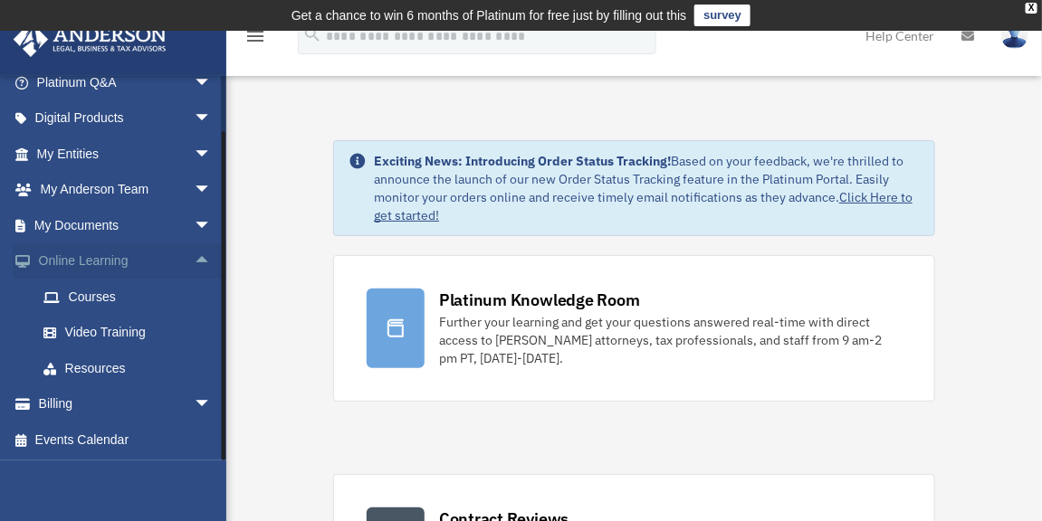
click at [194, 256] on span "arrow_drop_up" at bounding box center [212, 261] width 36 height 37
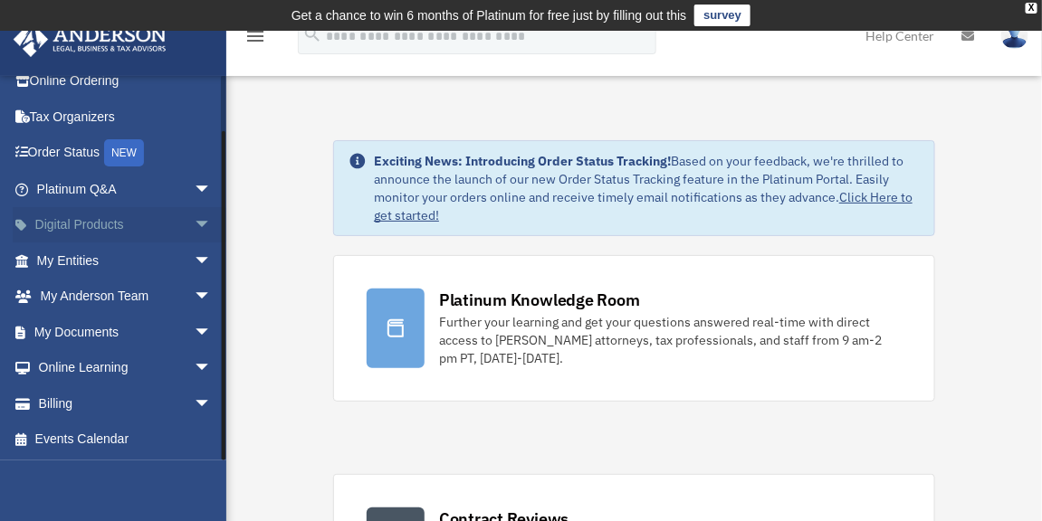
click at [196, 229] on span "arrow_drop_down" at bounding box center [212, 225] width 36 height 37
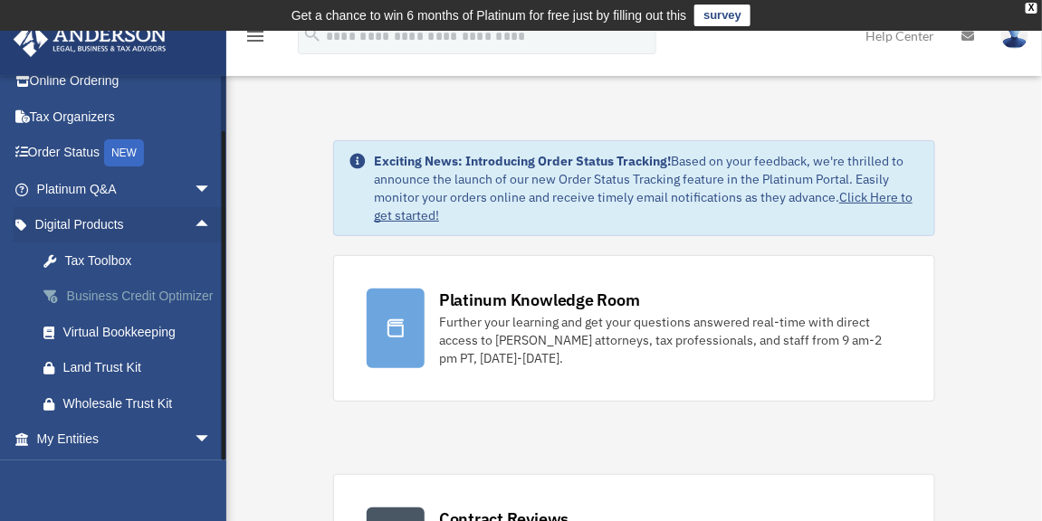
click at [139, 291] on div "Business Credit Optimizer" at bounding box center [139, 296] width 153 height 23
